Goal: Use online tool/utility: Utilize a website feature to perform a specific function

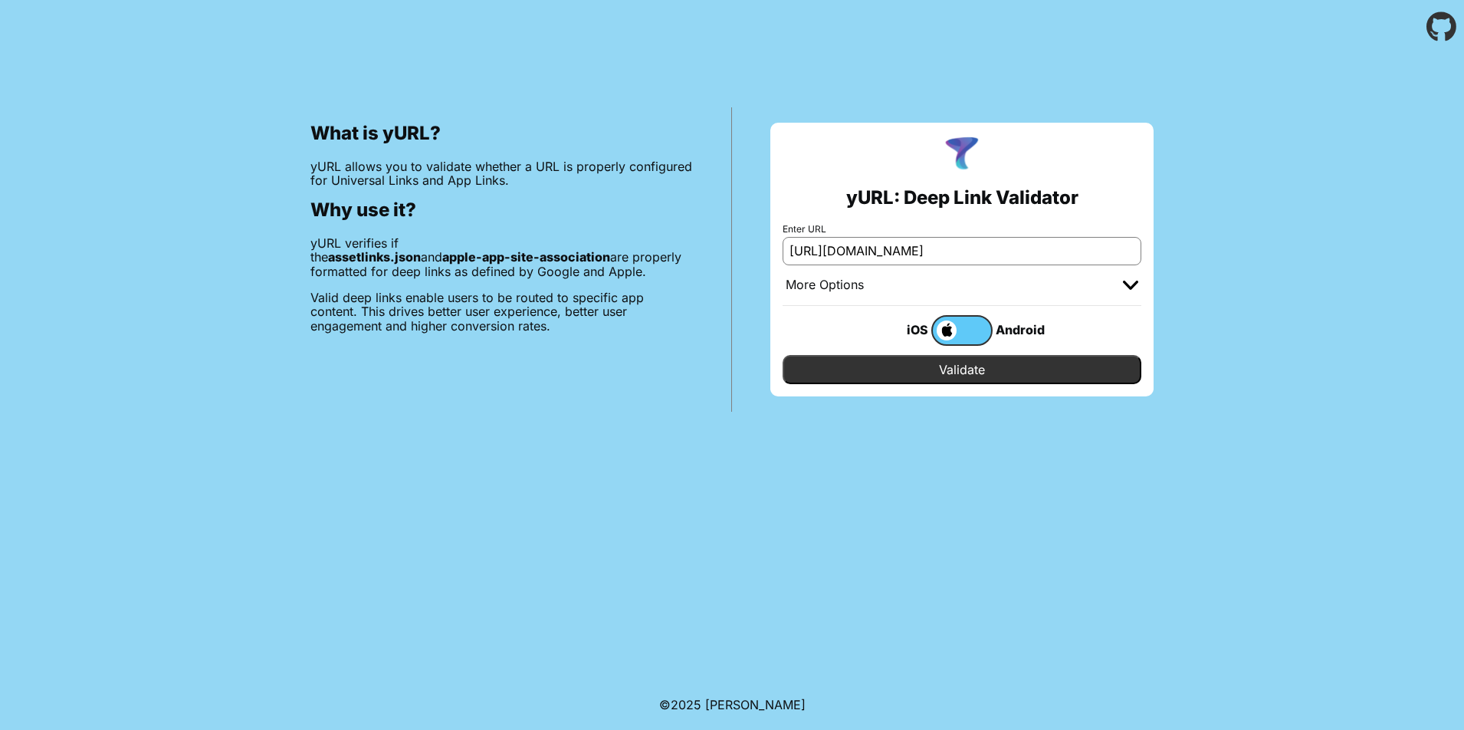
type input "[URL][DOMAIN_NAME]"
click at [995, 371] on input "Validate" at bounding box center [961, 369] width 359 height 29
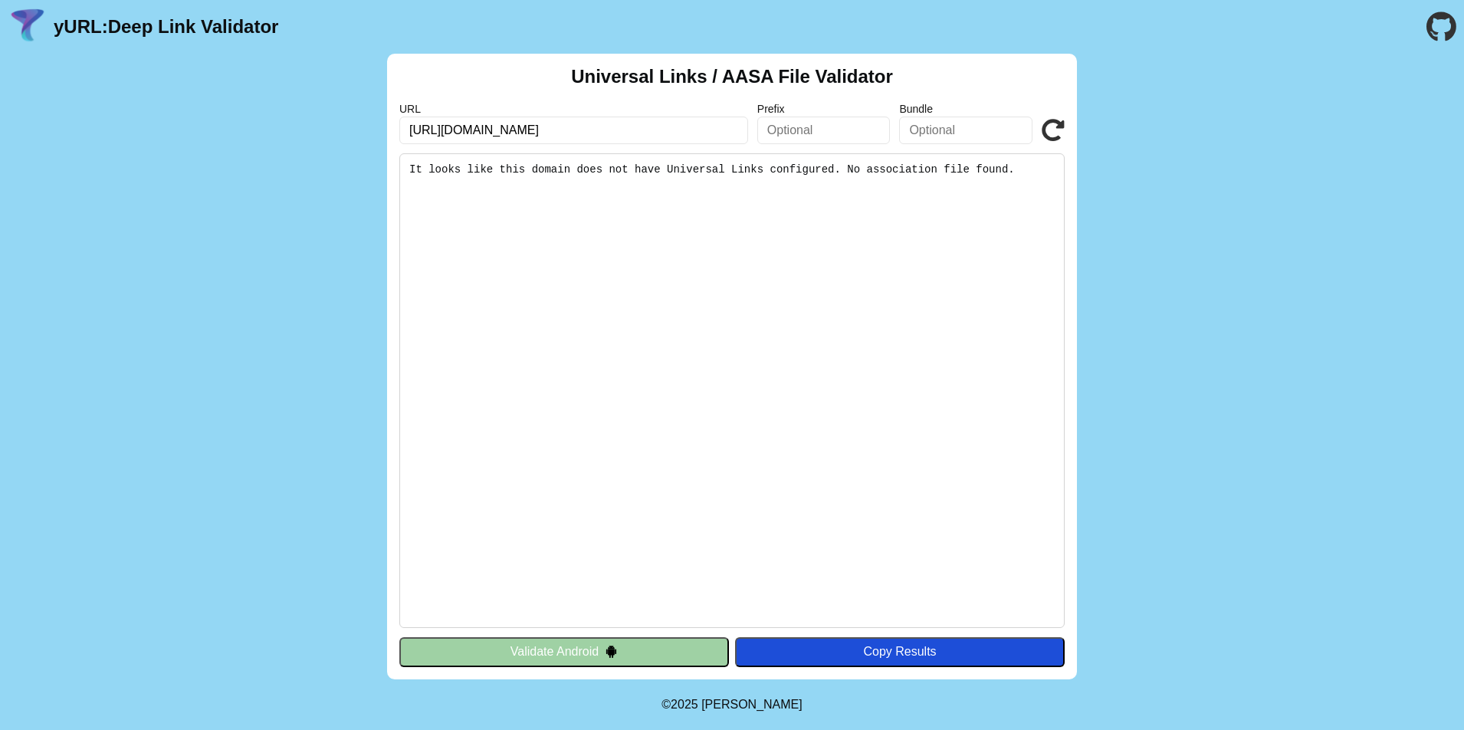
click at [648, 651] on button "Validate Android" at bounding box center [564, 651] width 330 height 29
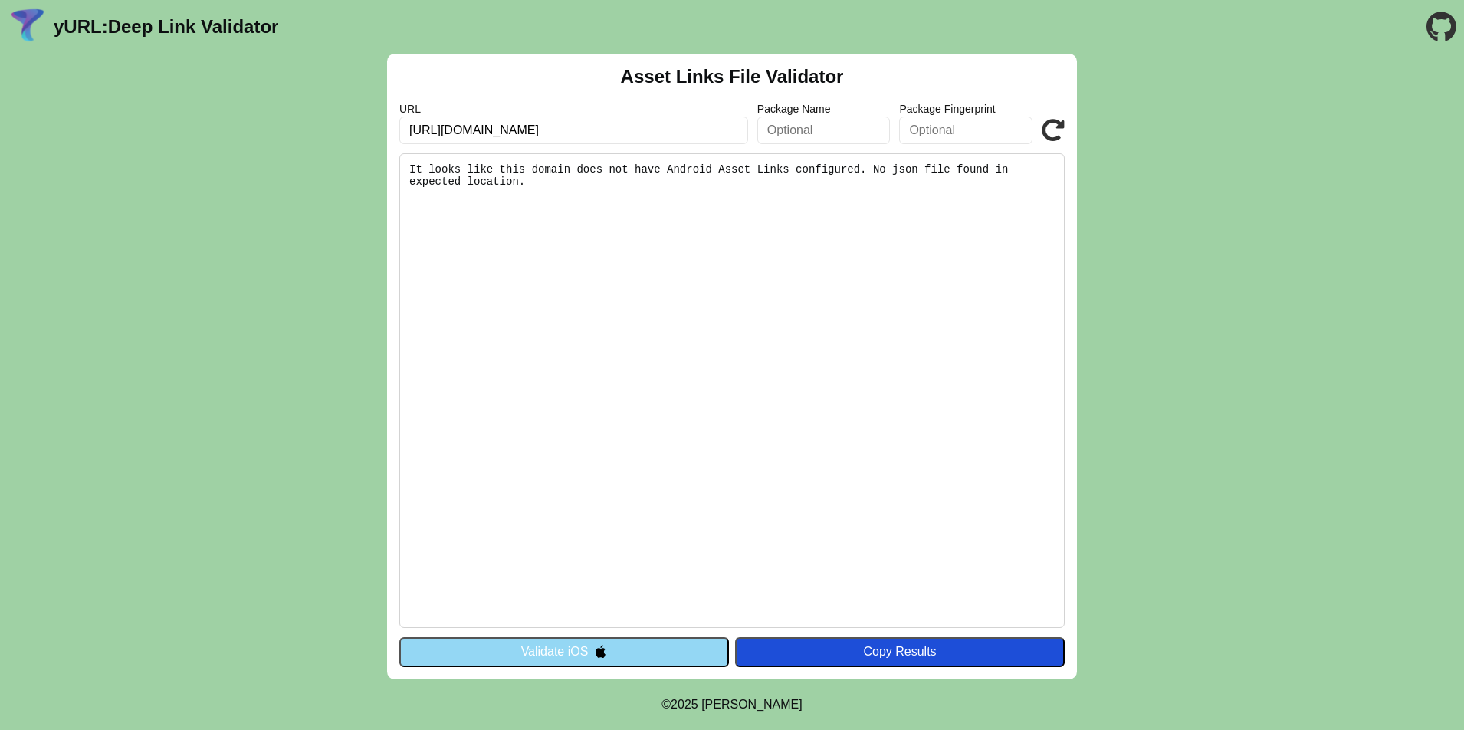
click at [608, 653] on button "Validate iOS" at bounding box center [564, 651] width 330 height 29
click at [608, 651] on button "Validate iOS" at bounding box center [564, 651] width 330 height 29
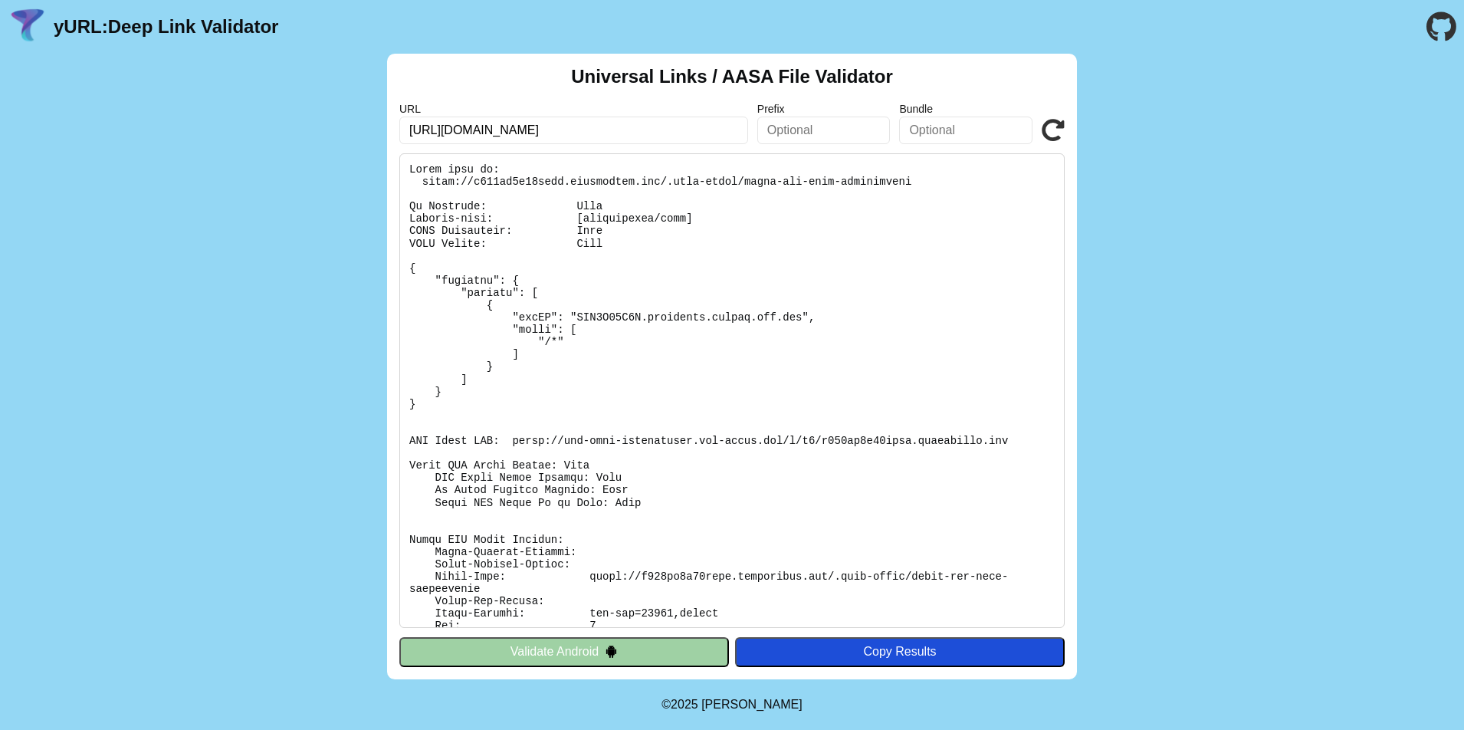
click at [593, 652] on button "Validate Android" at bounding box center [564, 651] width 330 height 29
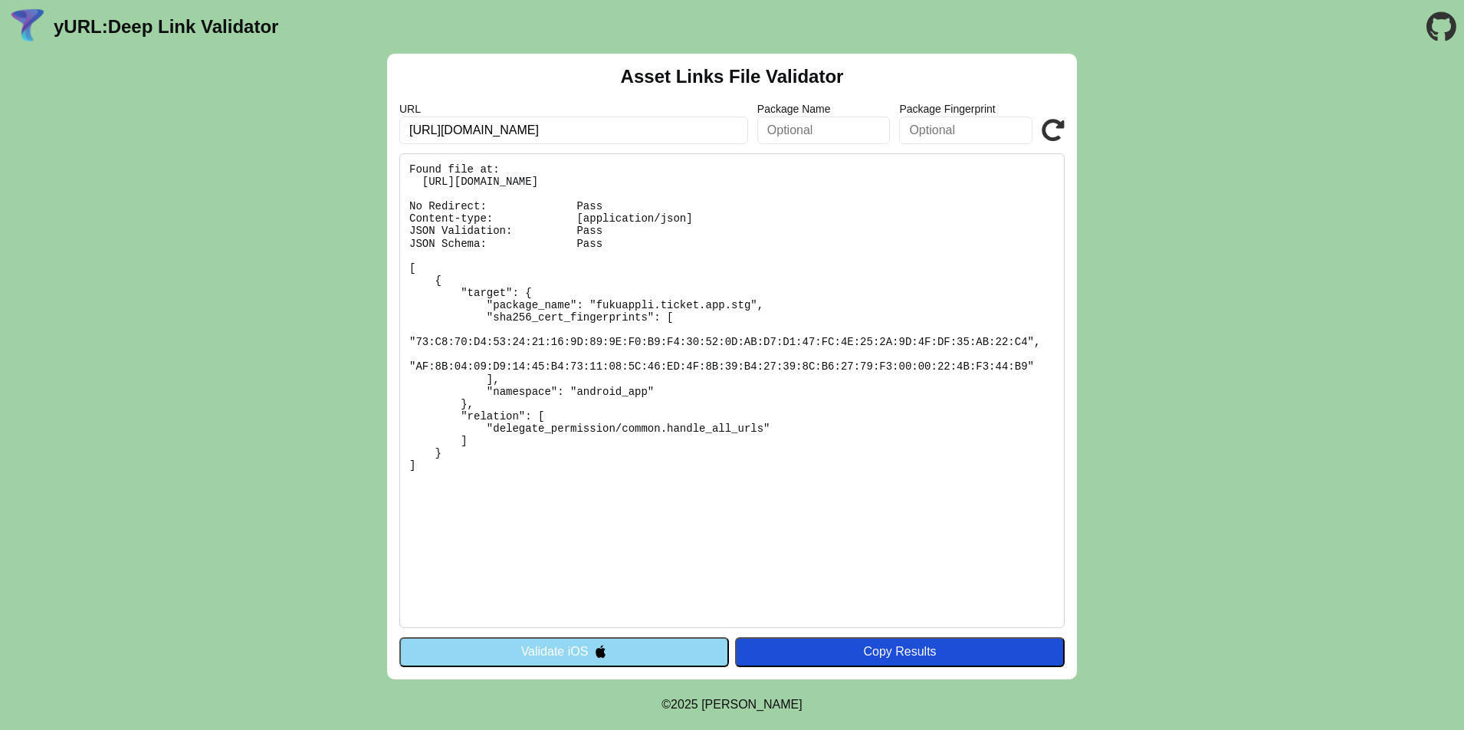
click at [612, 132] on input "[URL][DOMAIN_NAME]" at bounding box center [573, 130] width 349 height 28
click at [819, 181] on pre "Found file at: https://d146cj9u61nccv.cloudfront.net/.well-known/assetlinks.jso…" at bounding box center [731, 390] width 665 height 474
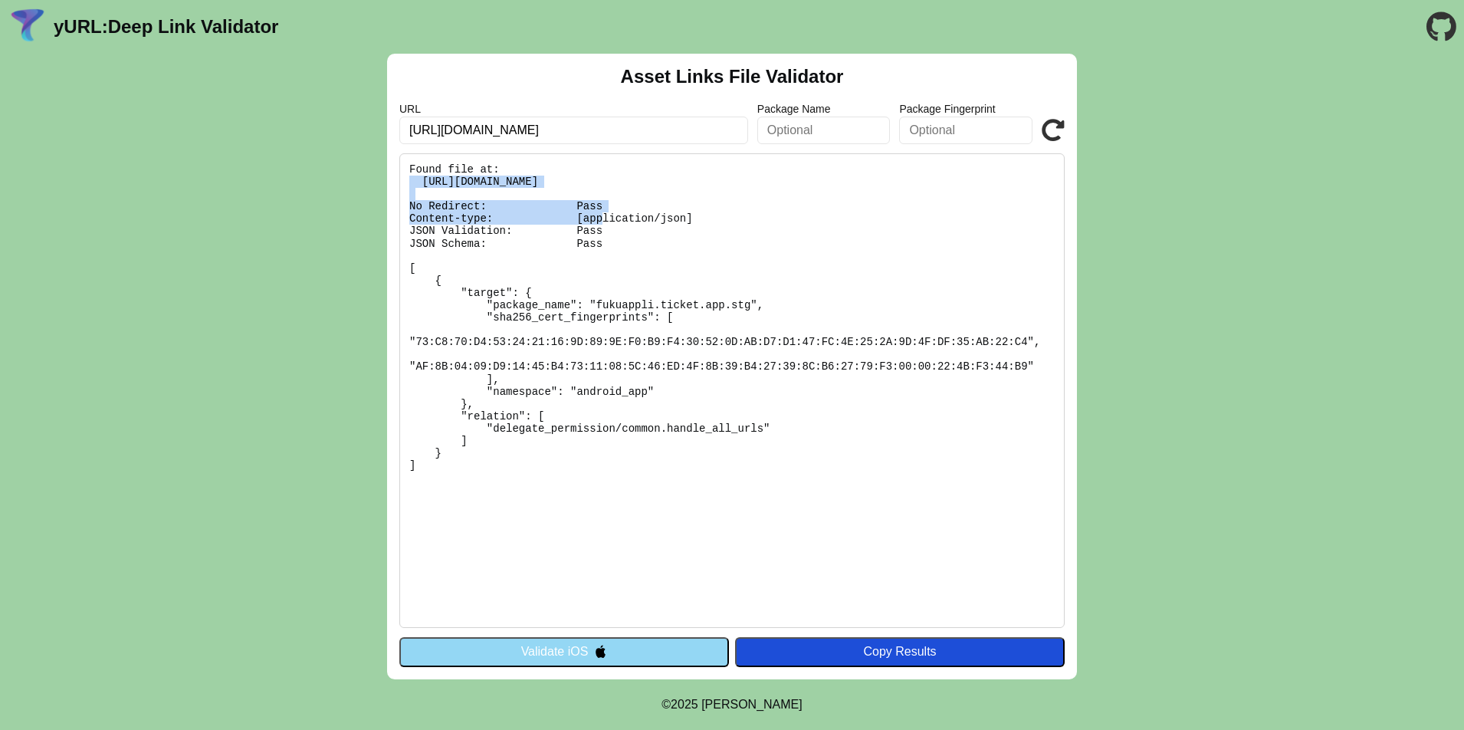
click at [819, 181] on pre "Found file at: https://d146cj9u61nccv.cloudfront.net/.well-known/assetlinks.jso…" at bounding box center [731, 390] width 665 height 474
copy pre "https://d146cj9u61nccv.cloudfront.net/.well-known/assetlinks.json"
click at [589, 648] on button "Validate iOS" at bounding box center [564, 651] width 330 height 29
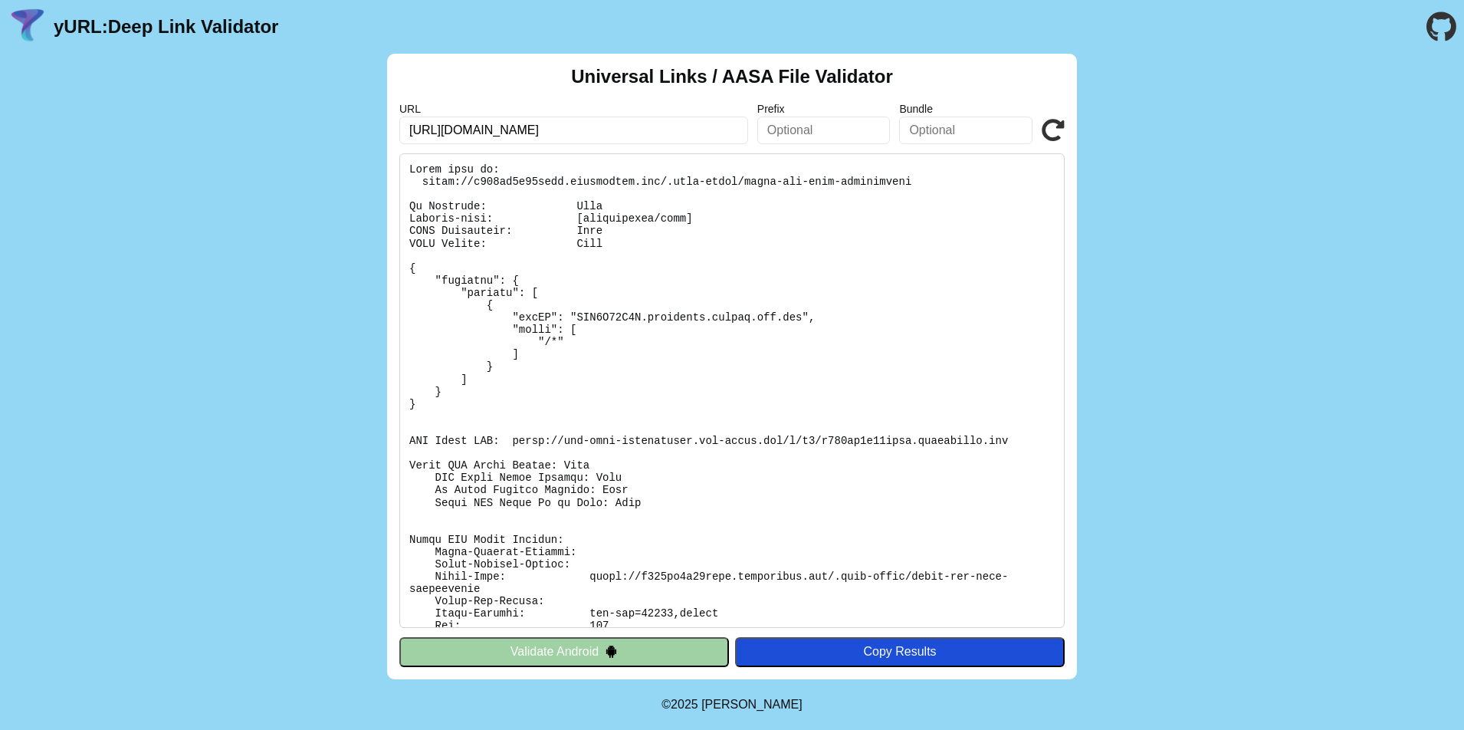
click at [523, 438] on pre at bounding box center [731, 390] width 665 height 474
drag, startPoint x: 511, startPoint y: 440, endPoint x: 1018, endPoint y: 443, distance: 506.6
click at [1018, 443] on pre at bounding box center [731, 390] width 665 height 474
copy pre "[URL][DOMAIN_NAME][DOMAIN_NAME]"
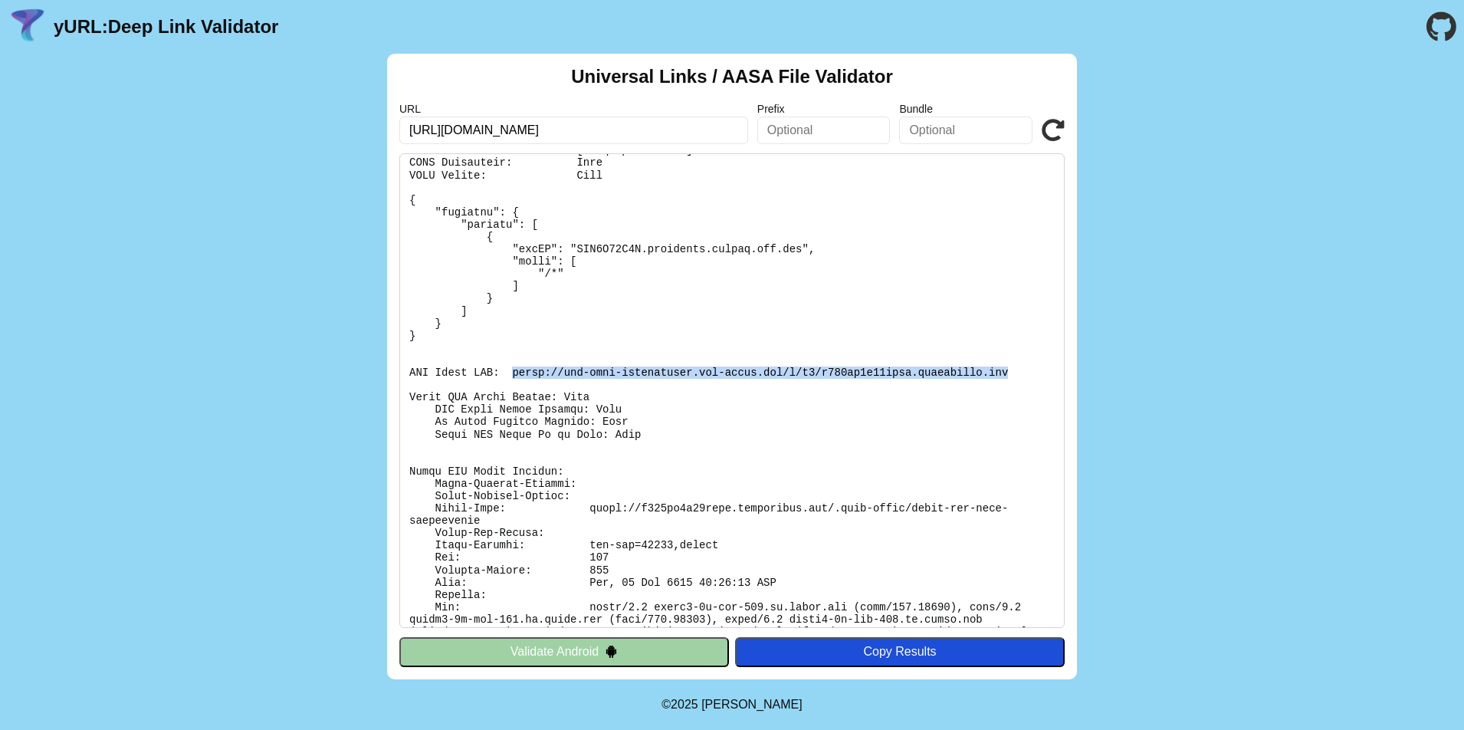
scroll to position [100, 0]
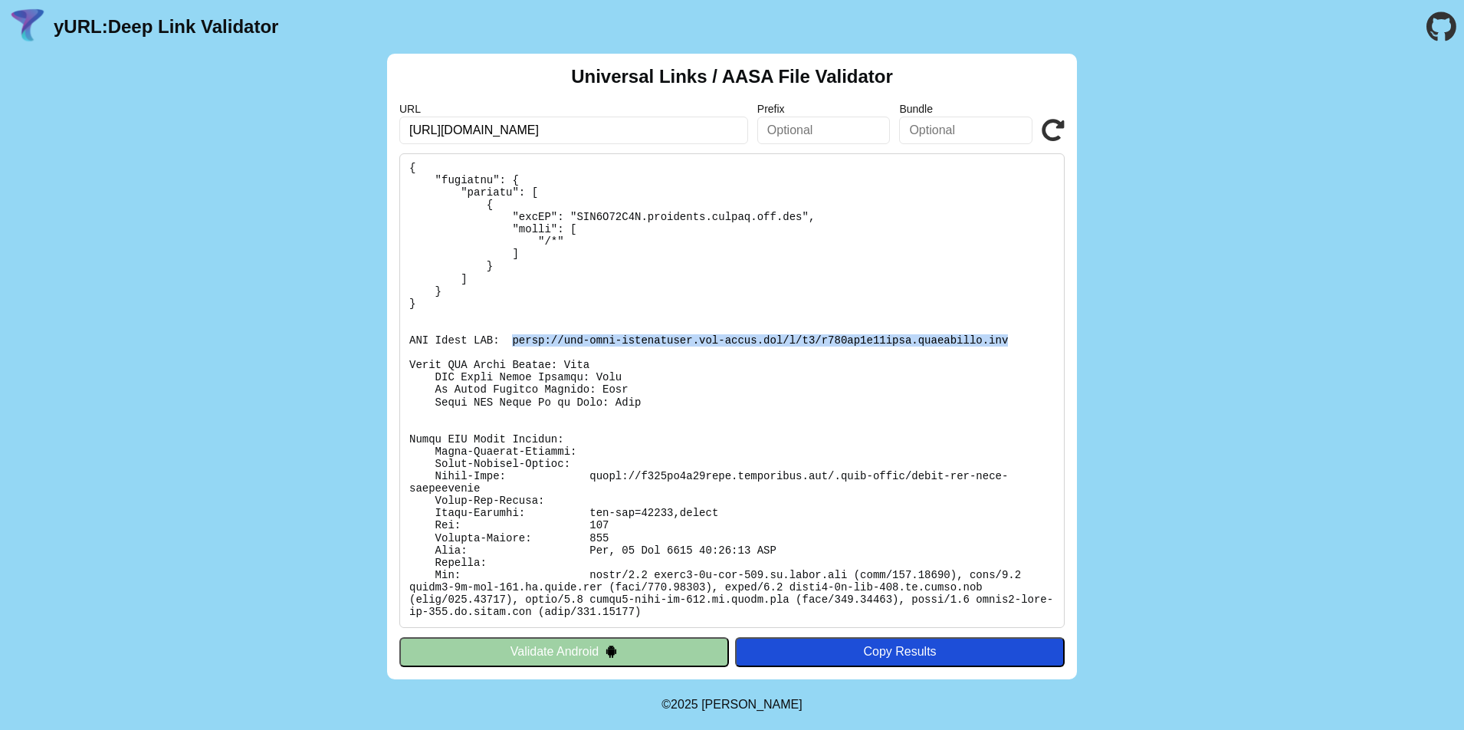
click at [637, 644] on button "Validate Android" at bounding box center [564, 651] width 330 height 29
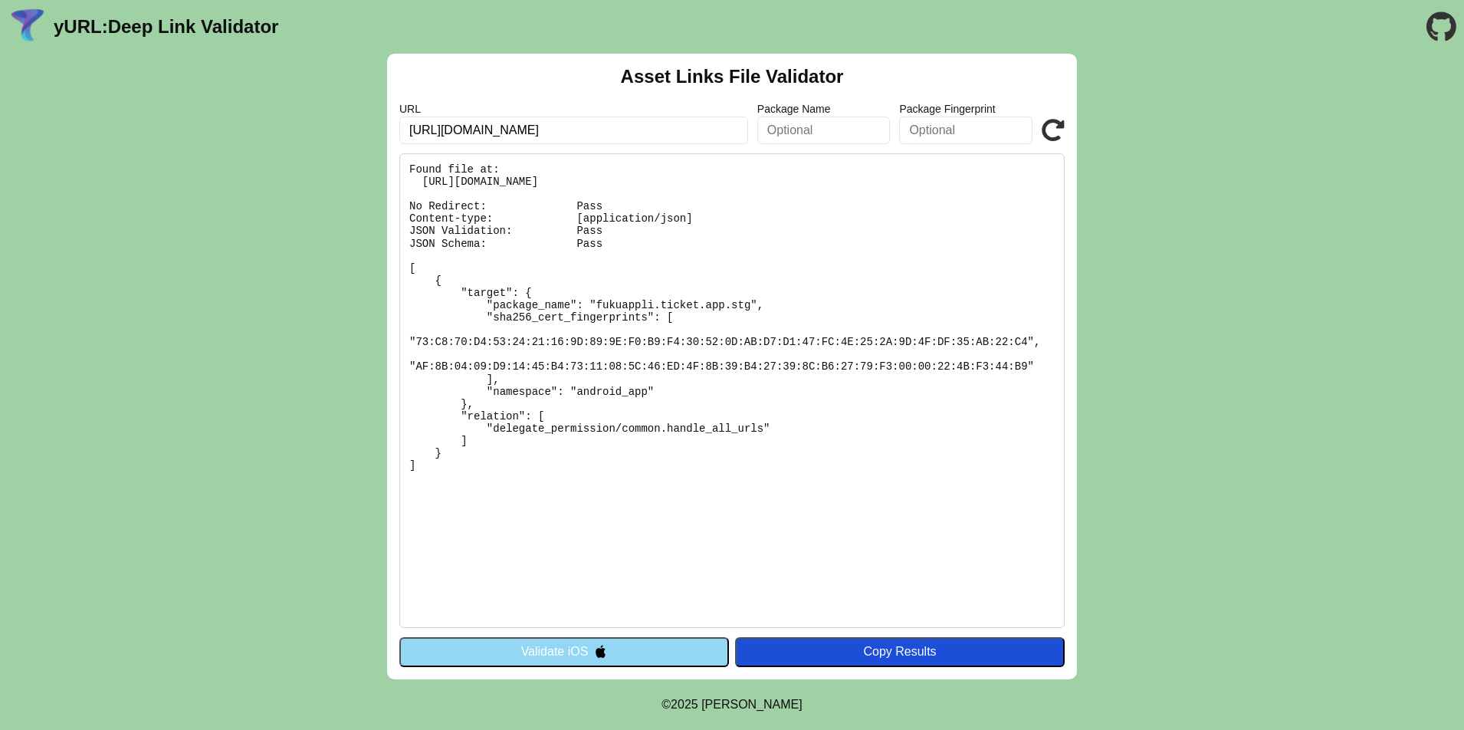
click at [595, 300] on pre "Found file at: [URL][DOMAIN_NAME] No Redirect: Pass Content-type: [application/…" at bounding box center [731, 390] width 665 height 474
drag, startPoint x: 595, startPoint y: 303, endPoint x: 750, endPoint y: 308, distance: 154.9
click at [750, 308] on pre "Found file at: [URL][DOMAIN_NAME] No Redirect: Pass Content-type: [application/…" at bounding box center [731, 390] width 665 height 474
copy pre "fukuappli.ticket.app.stg"
